Goal: Transaction & Acquisition: Purchase product/service

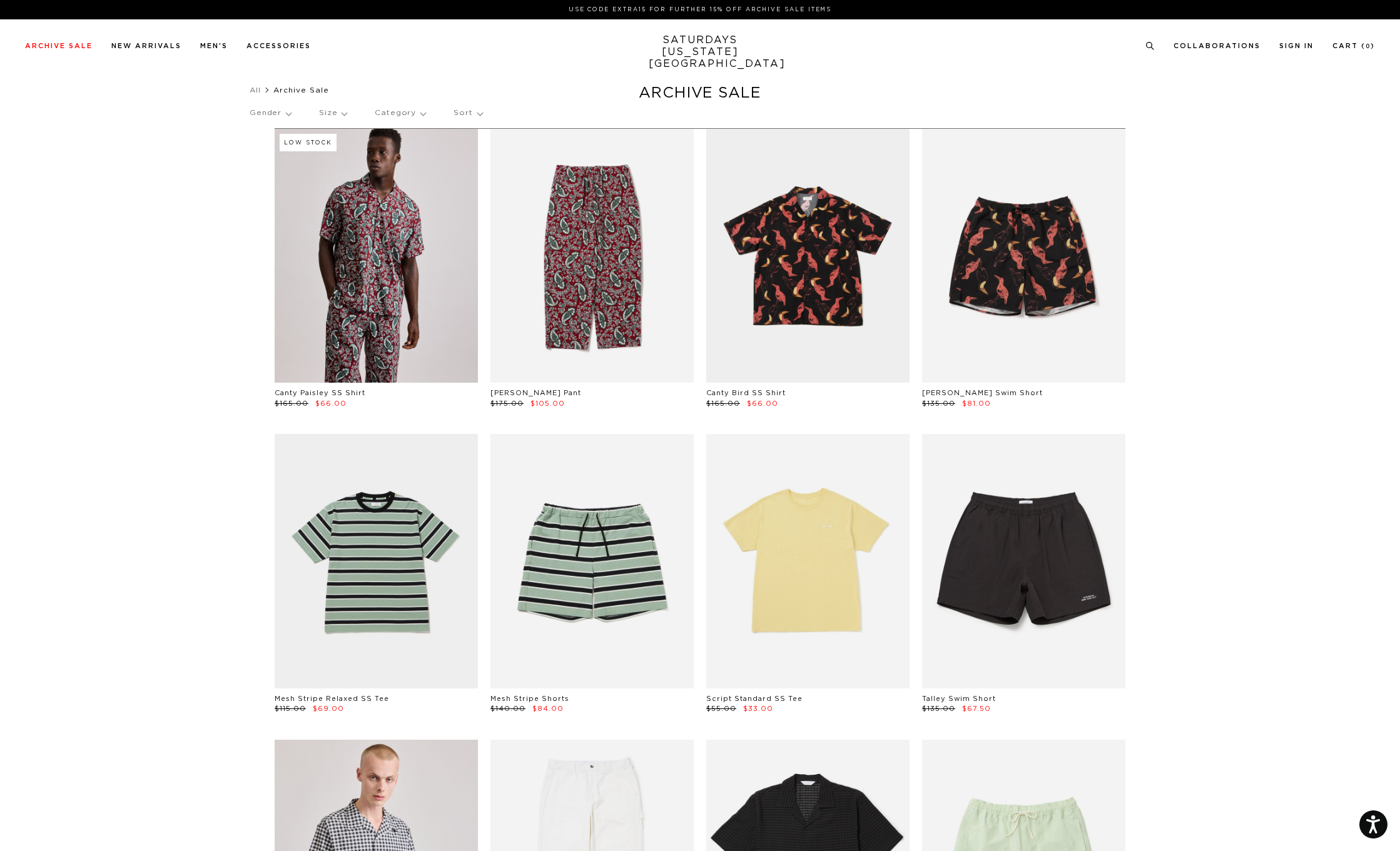
click at [326, 114] on p "Size" at bounding box center [333, 113] width 27 height 29
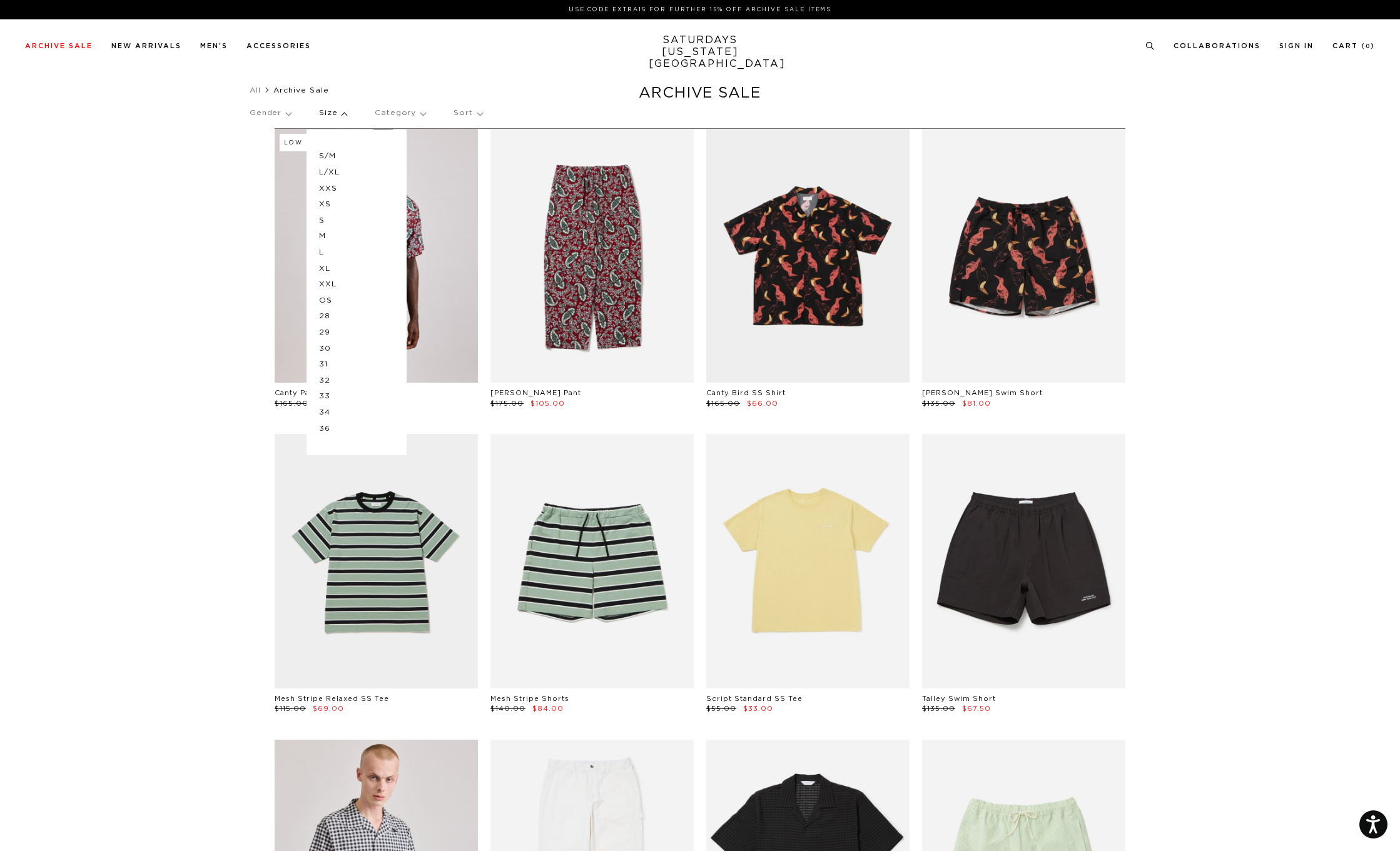
click at [330, 220] on p "S" at bounding box center [356, 220] width 75 height 16
click at [330, 237] on p "M" at bounding box center [356, 236] width 75 height 16
click at [330, 352] on p "30" at bounding box center [356, 349] width 75 height 16
click at [331, 363] on p "31" at bounding box center [356, 364] width 75 height 16
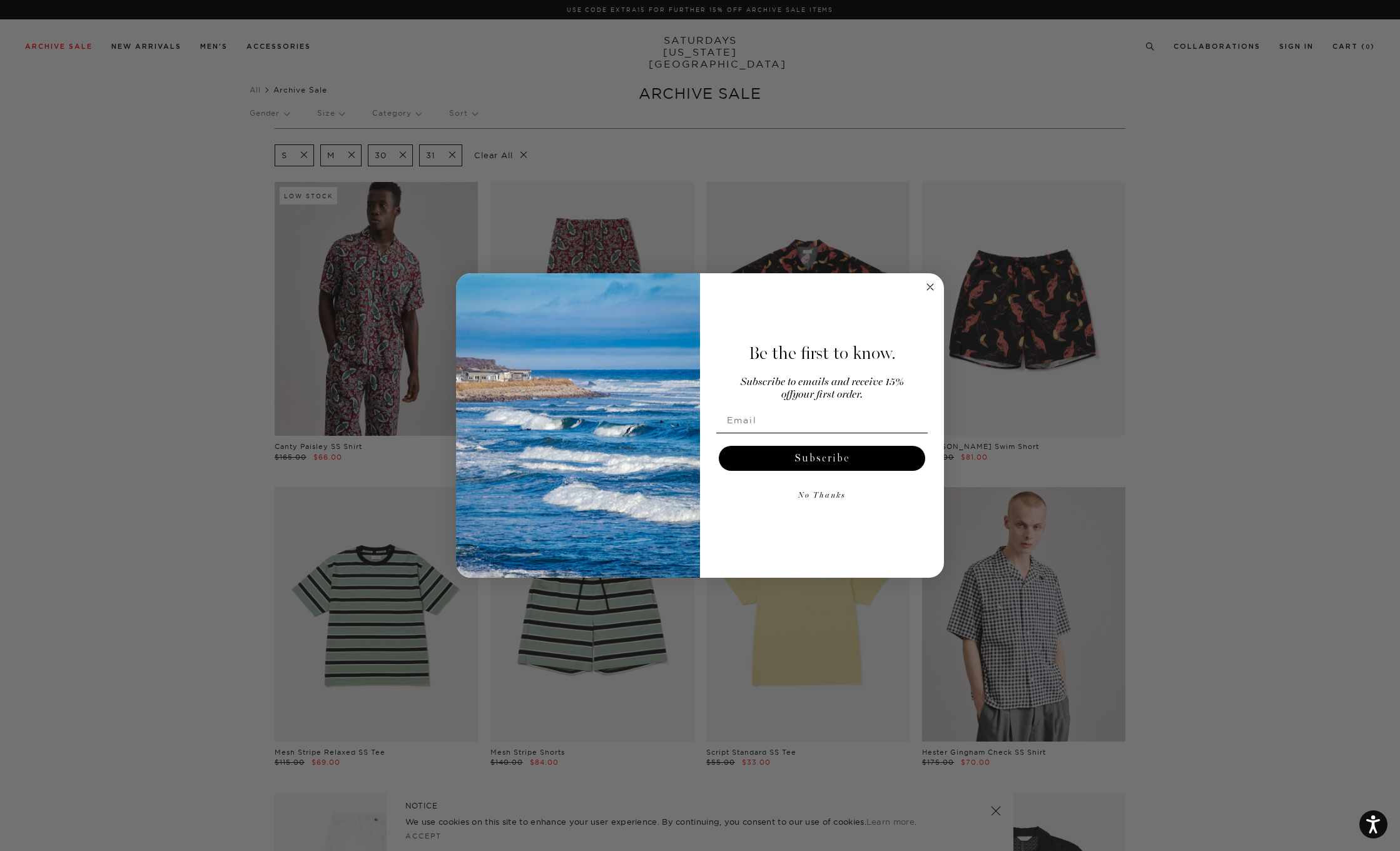
click at [934, 282] on circle "Close dialog" at bounding box center [930, 286] width 14 height 14
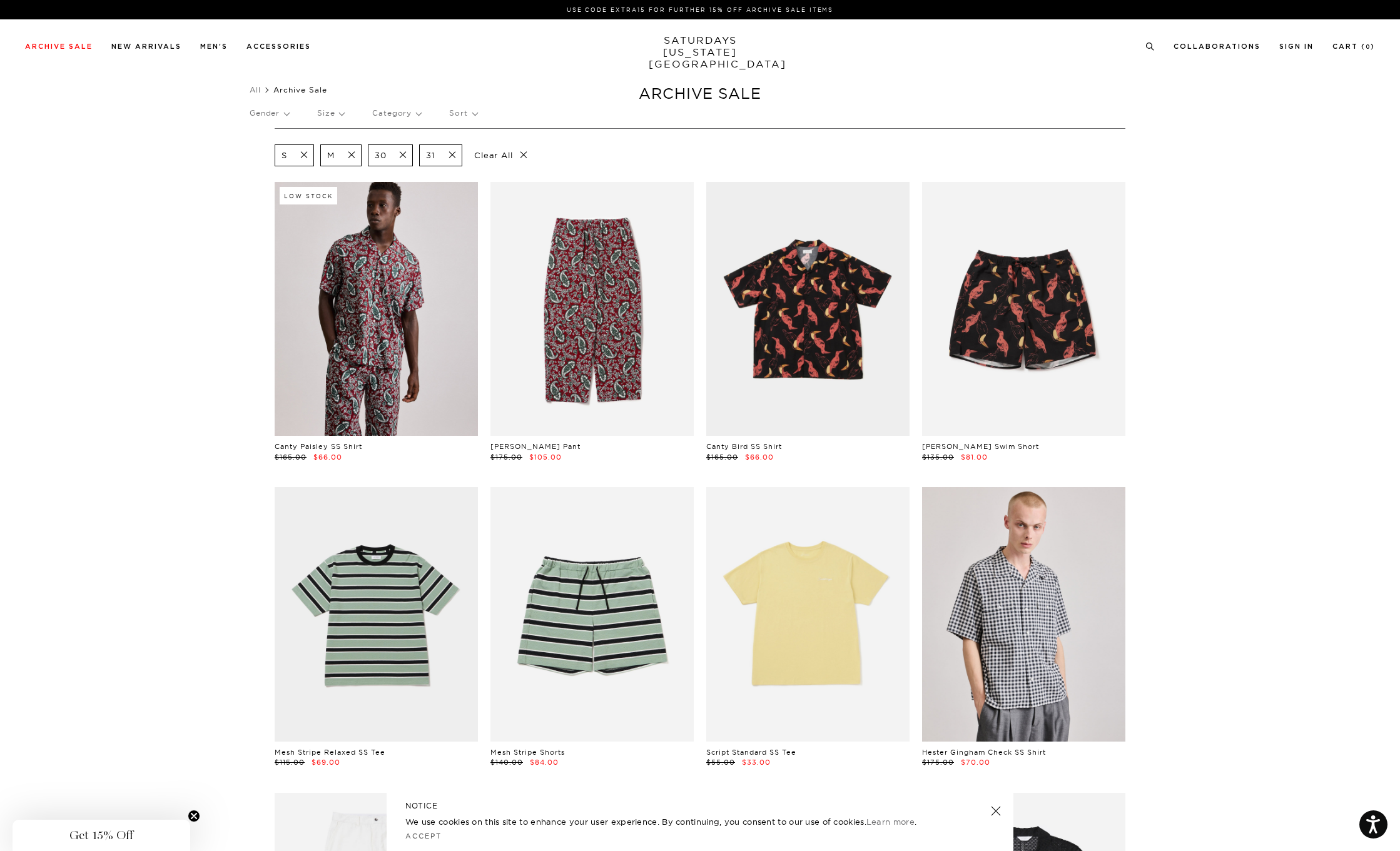
click at [462, 116] on p "Sort" at bounding box center [463, 113] width 27 height 29
click at [474, 170] on p "Price (Highest-lowest)" at bounding box center [497, 172] width 96 height 16
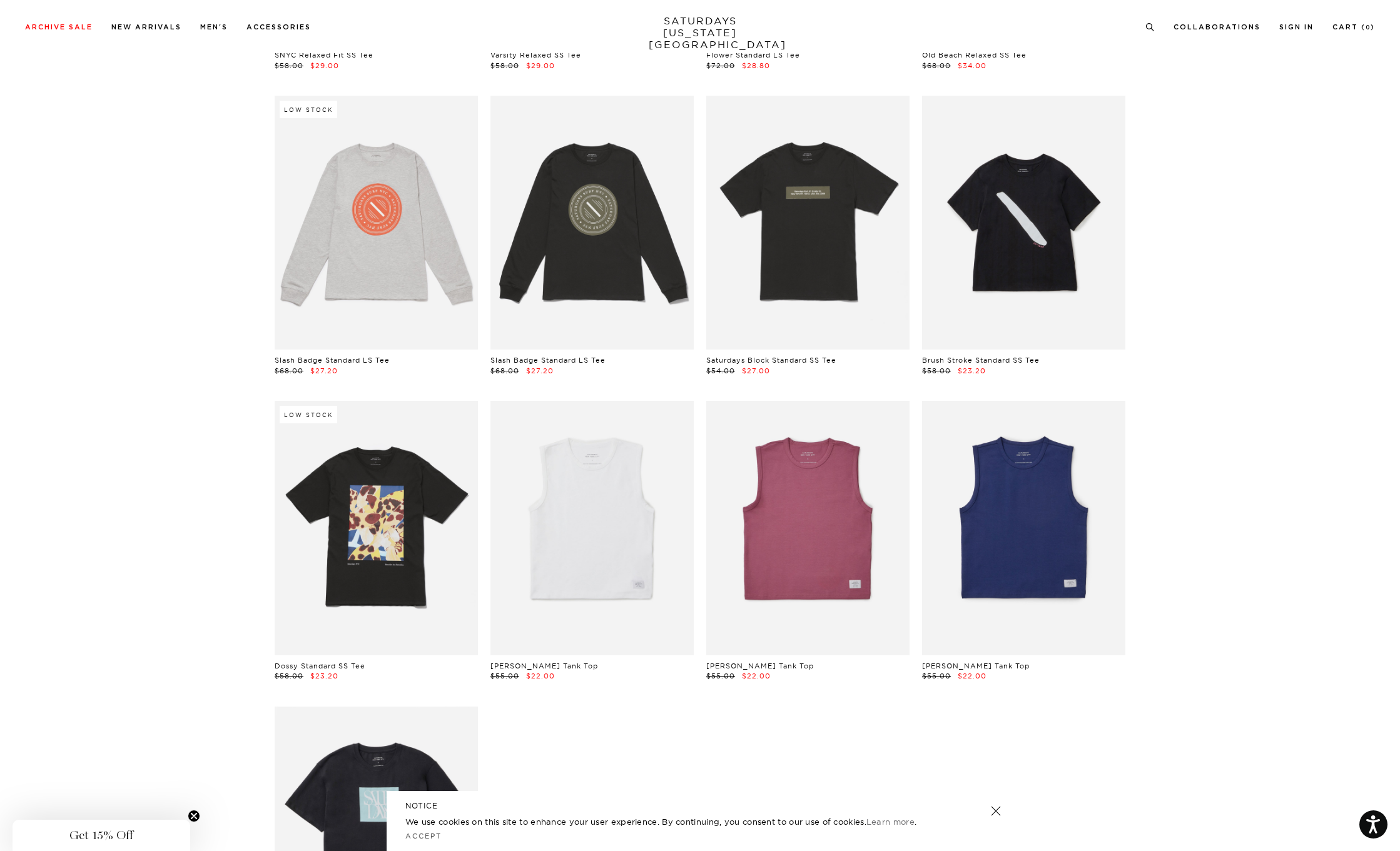
scroll to position [15635, 0]
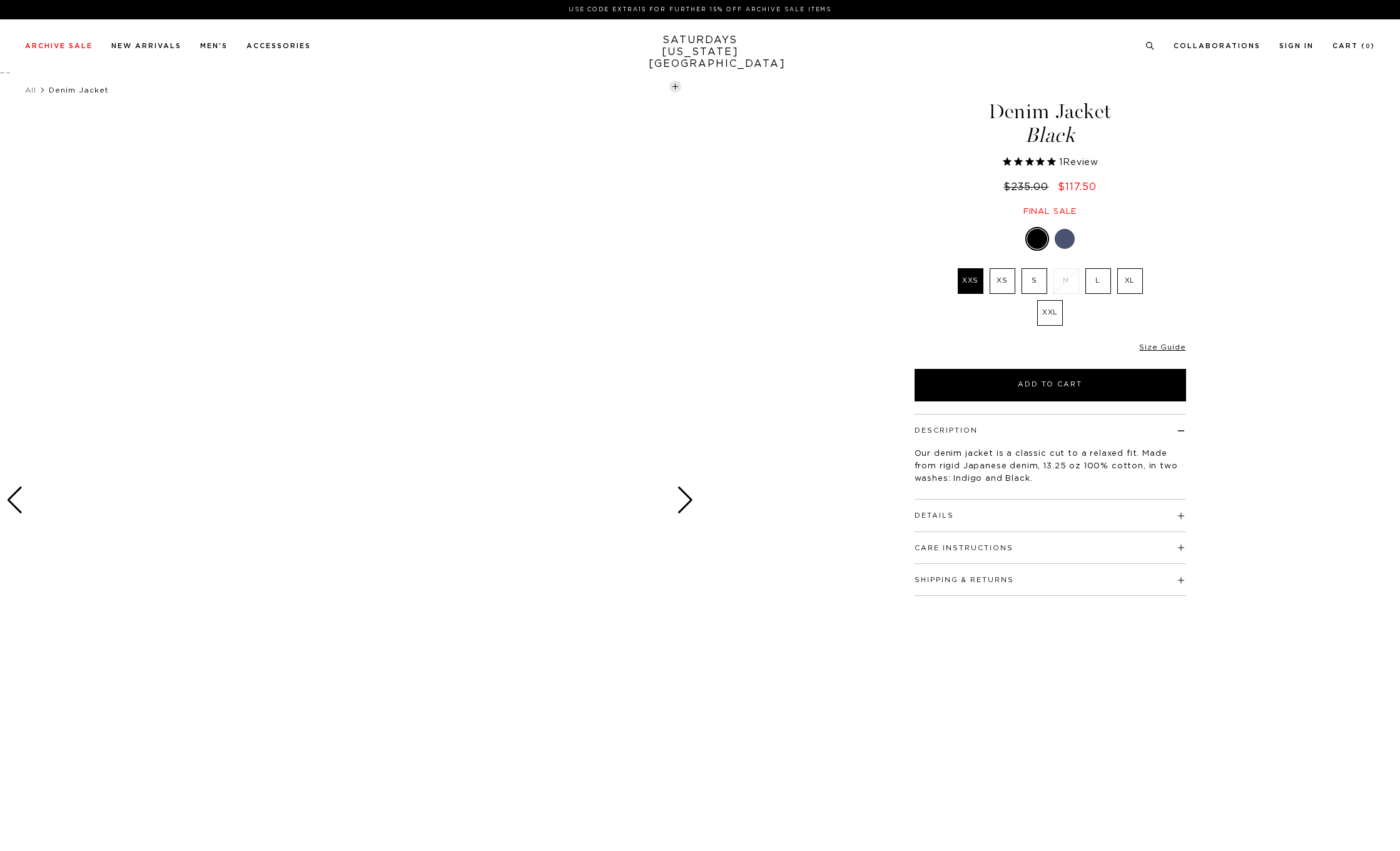
select select "recent"
